Goal: Information Seeking & Learning: Find specific fact

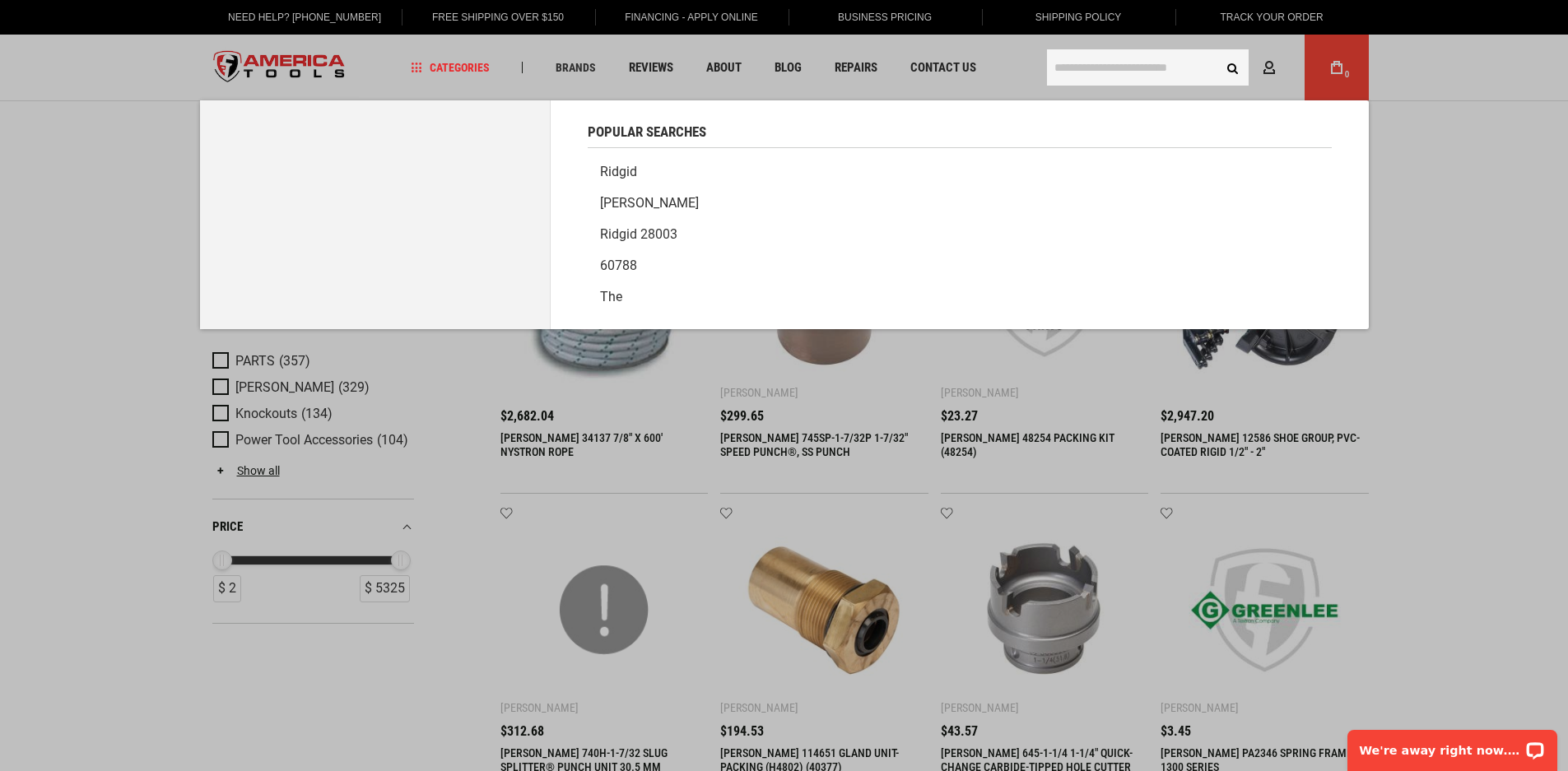
click at [1077, 69] on input "text" at bounding box center [1147, 67] width 202 height 36
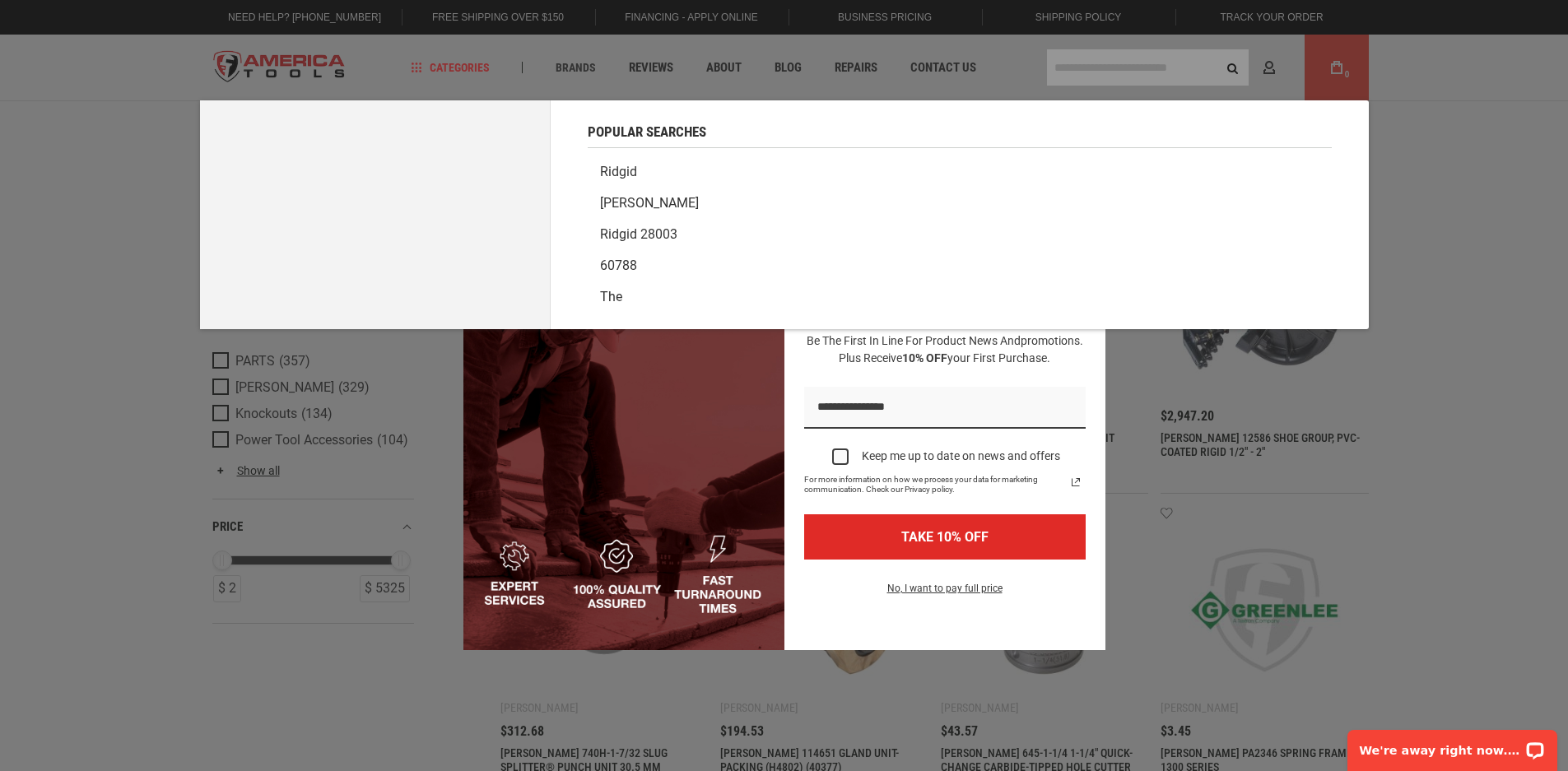
click at [1097, 59] on div "Marketing offer form" at bounding box center [784, 386] width 1568 height 771
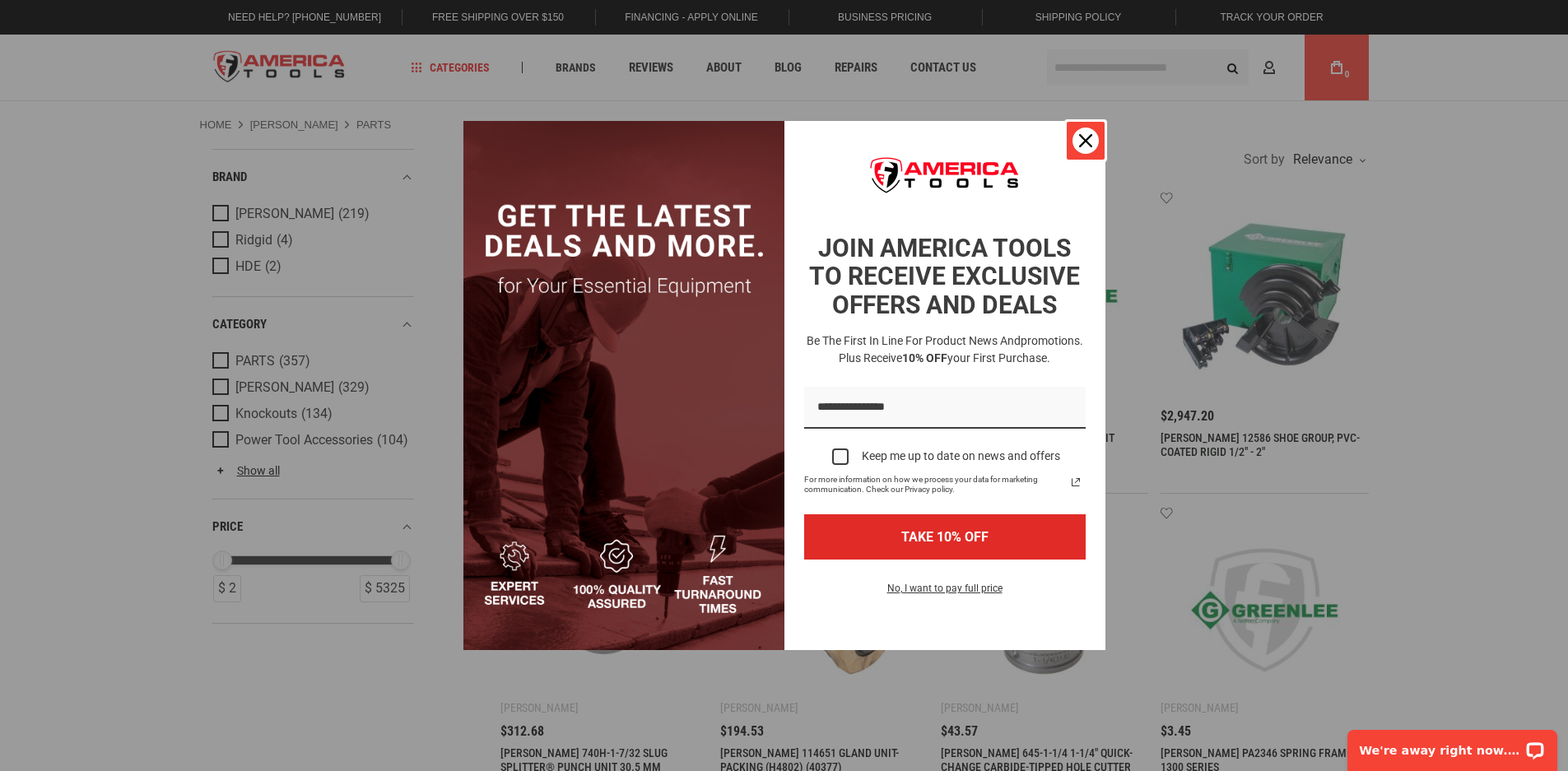
click at [1085, 136] on icon "close icon" at bounding box center [1085, 140] width 13 height 13
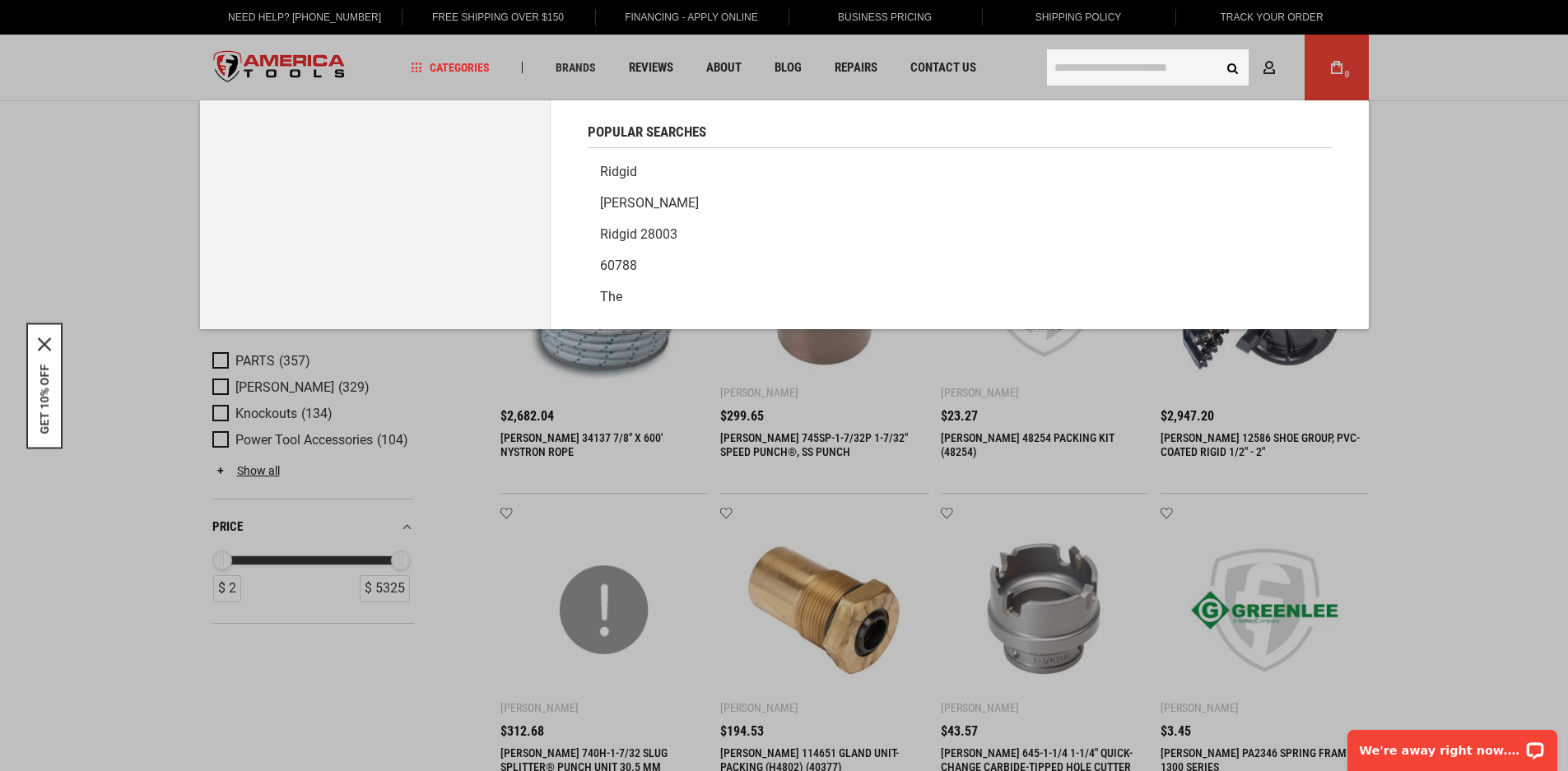
click at [1080, 71] on input "text" at bounding box center [1147, 67] width 202 height 36
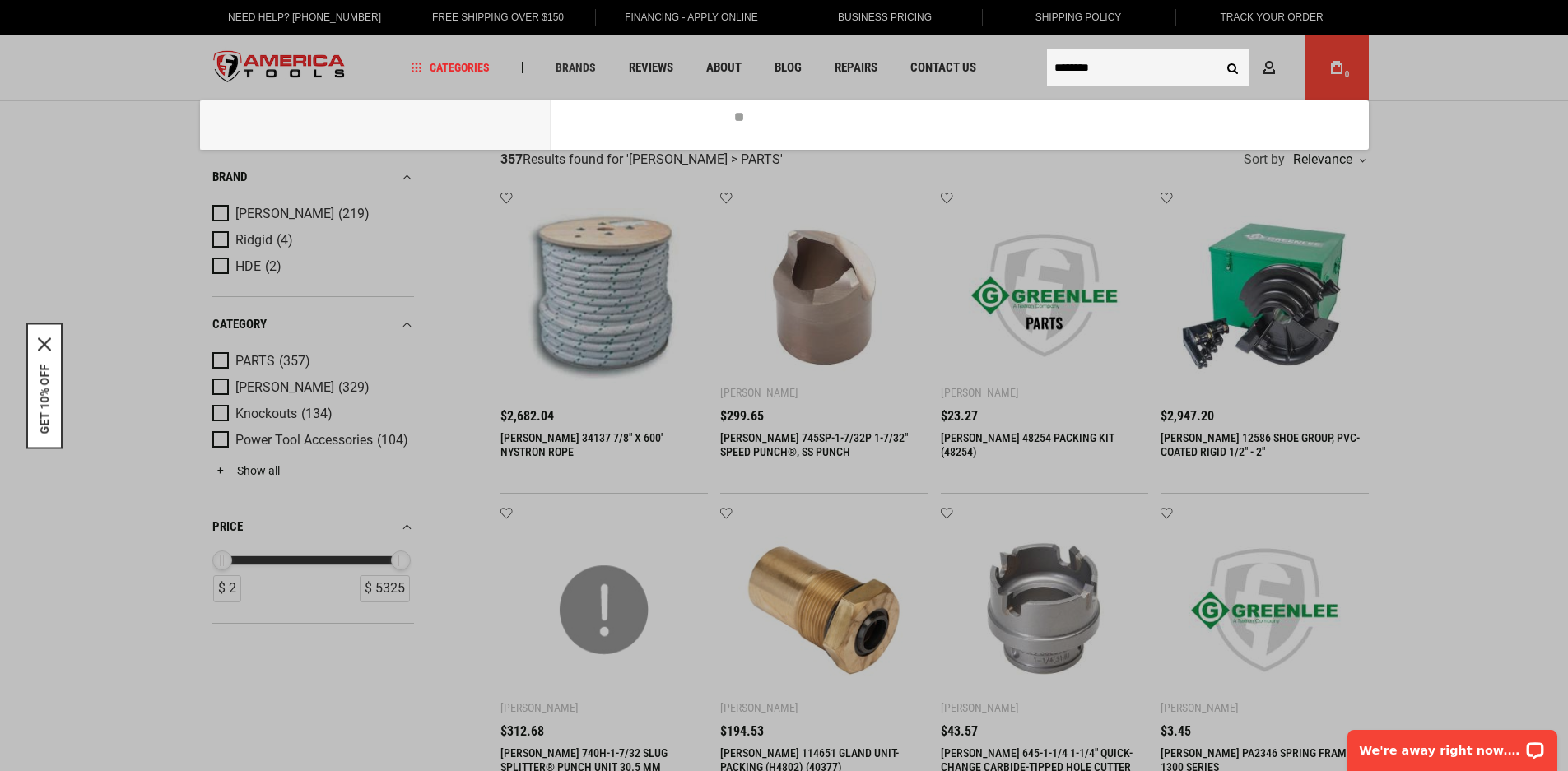
type input "********"
click at [1217, 52] on button "Search" at bounding box center [1233, 67] width 31 height 31
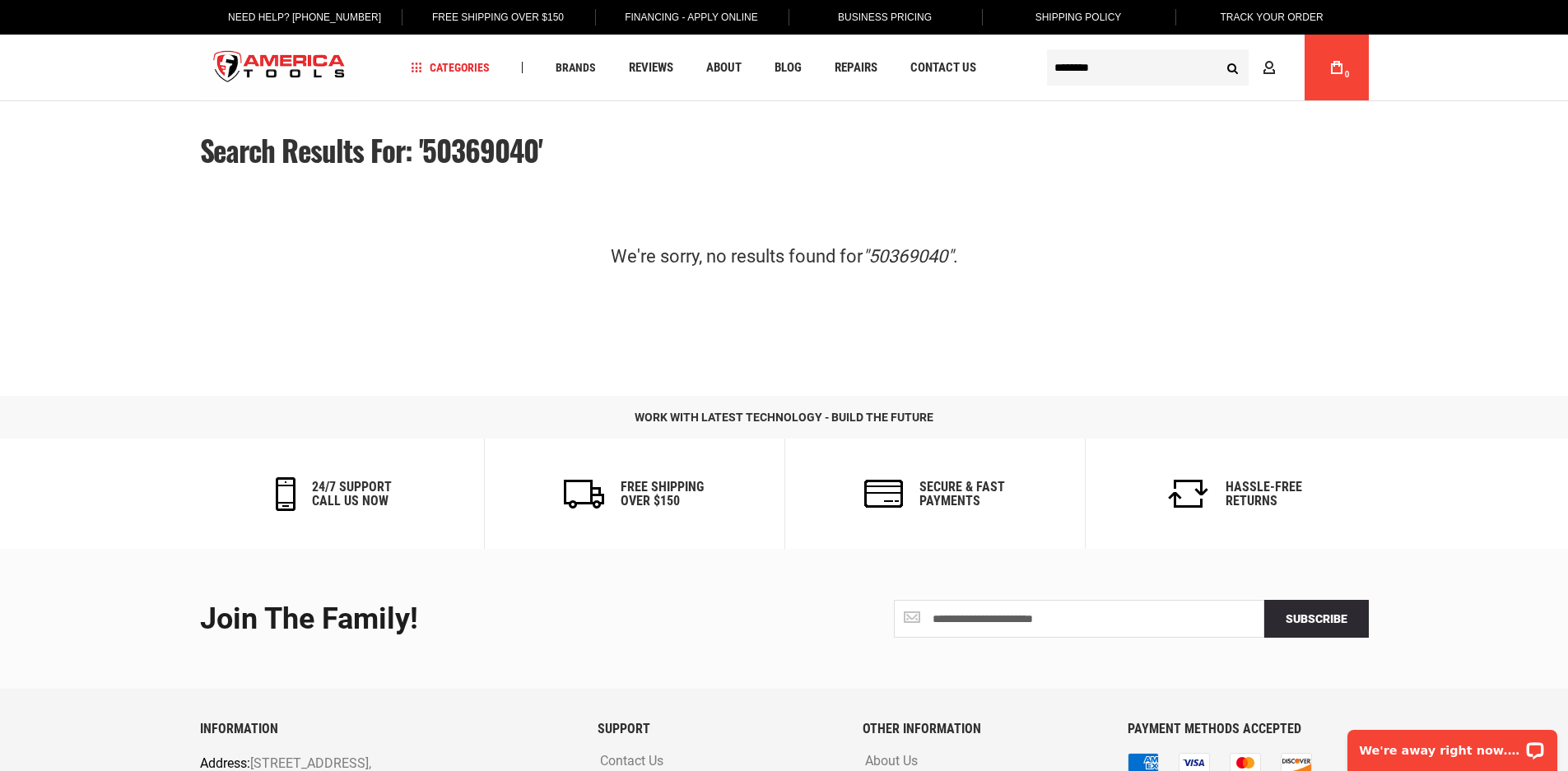
type input "********"
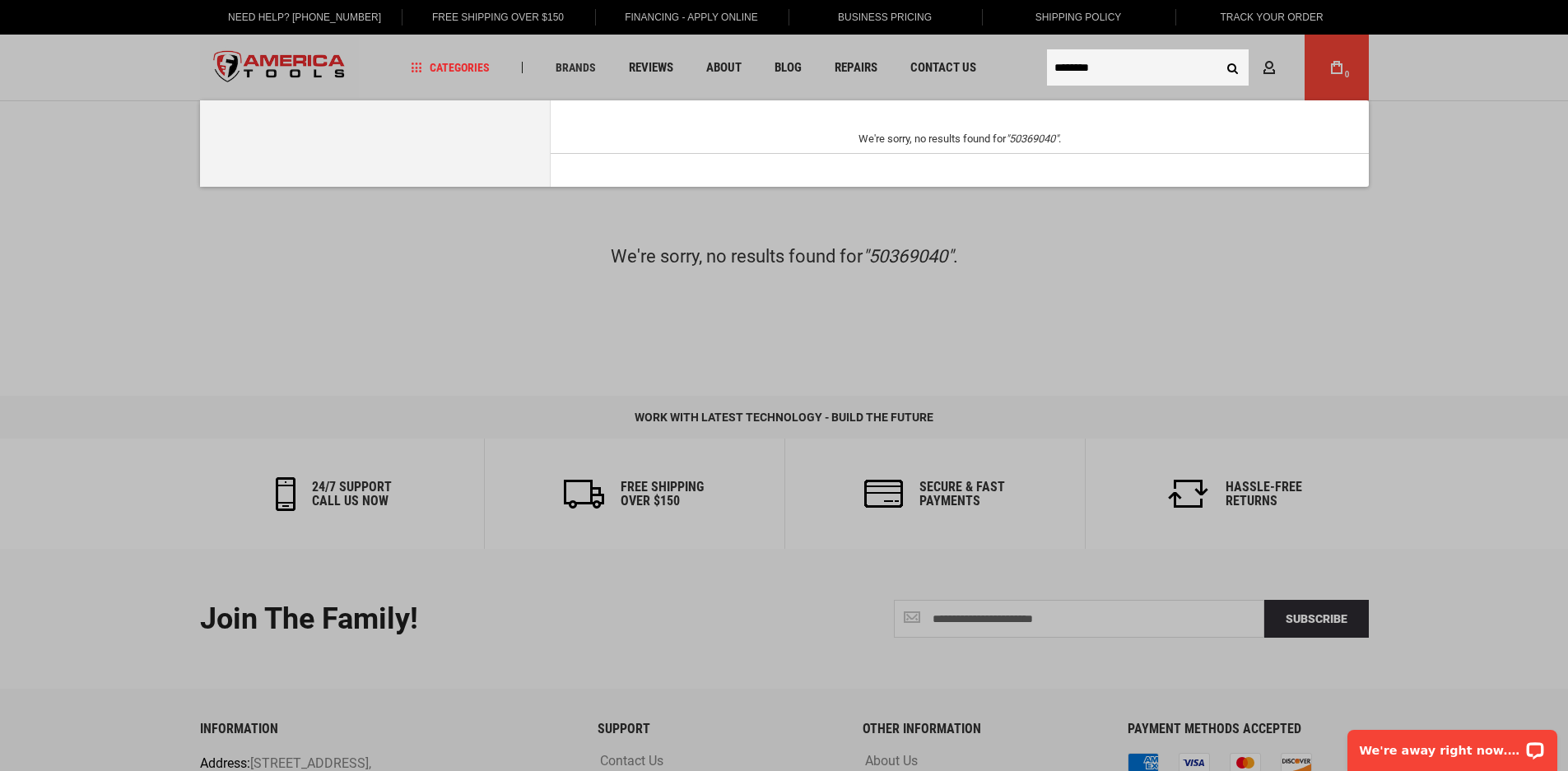
drag, startPoint x: 1096, startPoint y: 66, endPoint x: 965, endPoint y: 68, distance: 131.0
click at [965, 68] on body "The store will not work correctly in the case when cookies are disabled. Langua…" at bounding box center [784, 466] width 1568 height 931
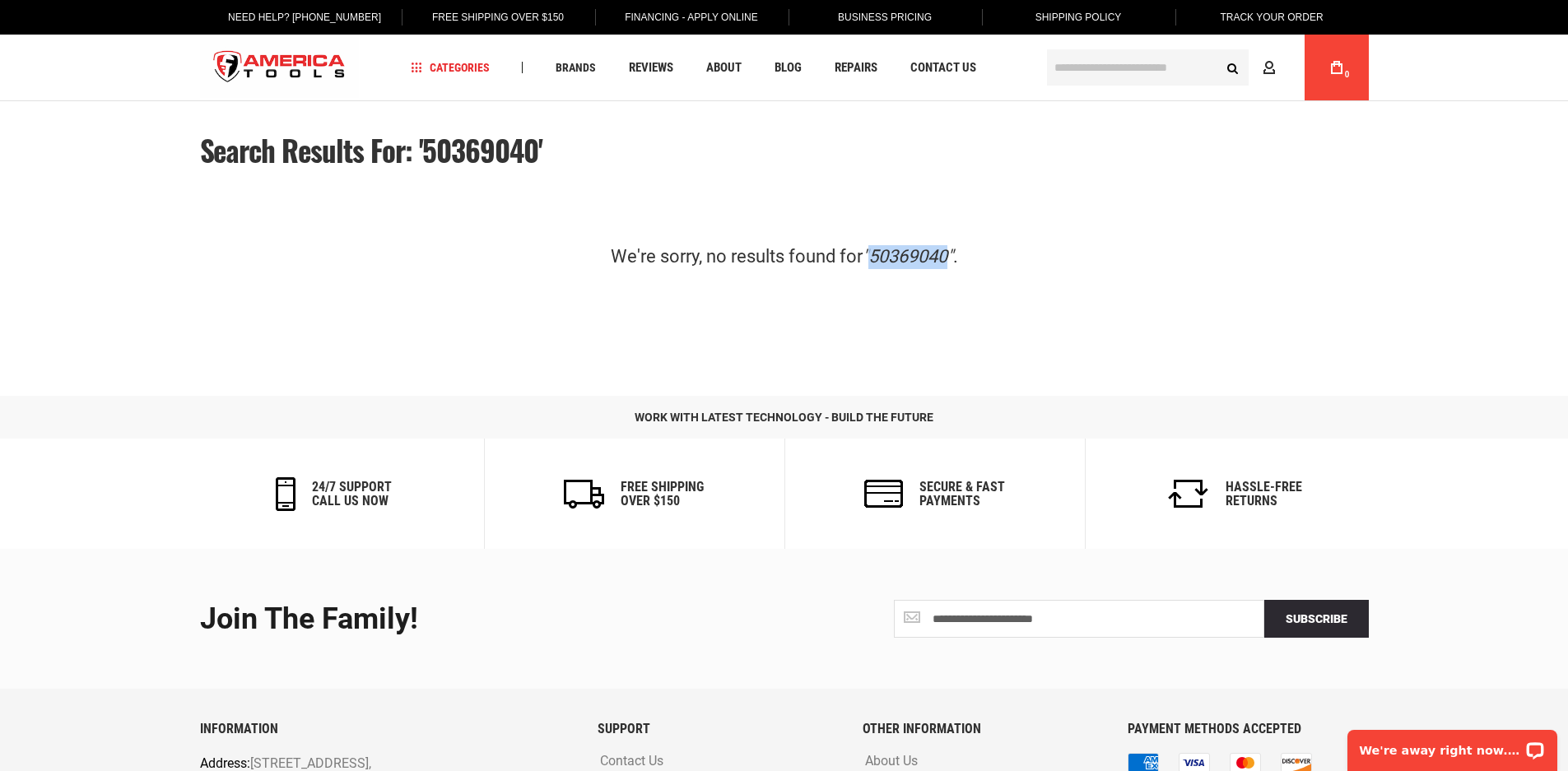
drag, startPoint x: 952, startPoint y: 254, endPoint x: 873, endPoint y: 266, distance: 79.9
click at [873, 266] on em ""50369040"" at bounding box center [907, 256] width 91 height 20
